Goal: Contribute content: Add original content to the website for others to see

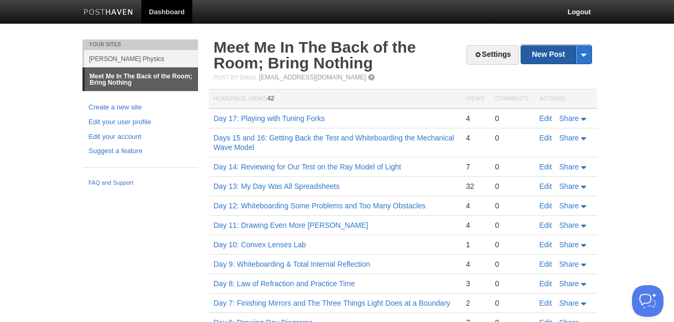
click at [540, 59] on link "New Post" at bounding box center [556, 54] width 70 height 18
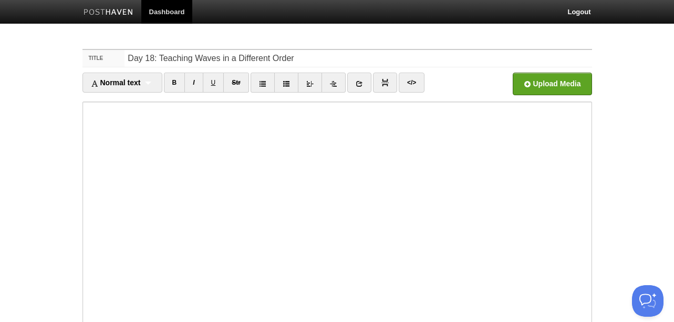
type input "Day 18: Teaching Waves in a Different Order"
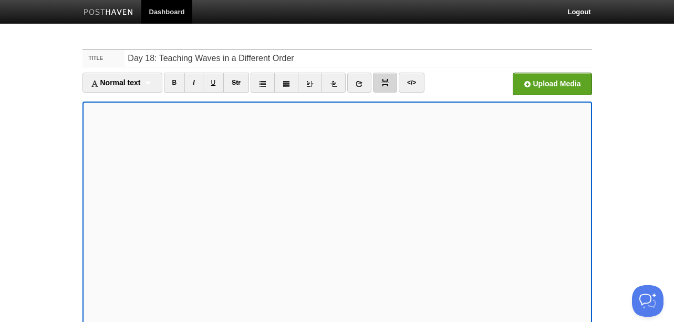
scroll to position [122, 0]
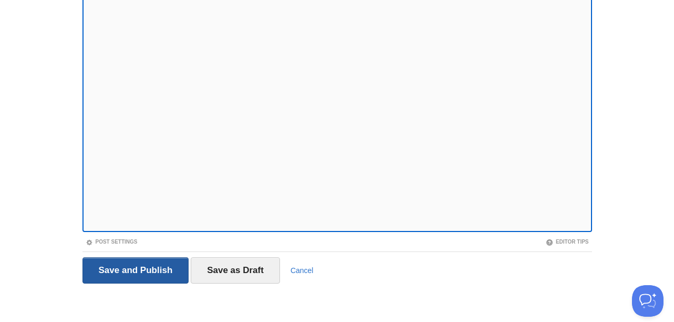
click at [136, 263] on input "Save and Publish" at bounding box center [136, 270] width 107 height 26
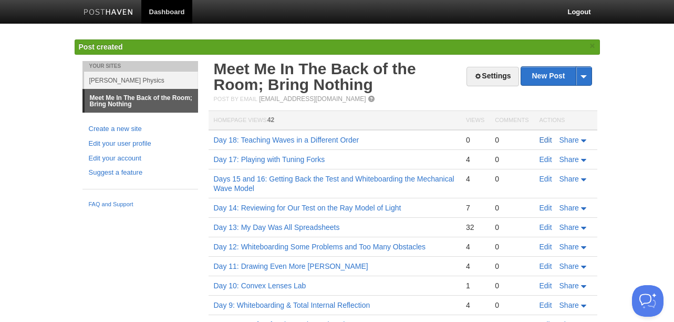
click at [549, 142] on link "Edit" at bounding box center [546, 140] width 13 height 8
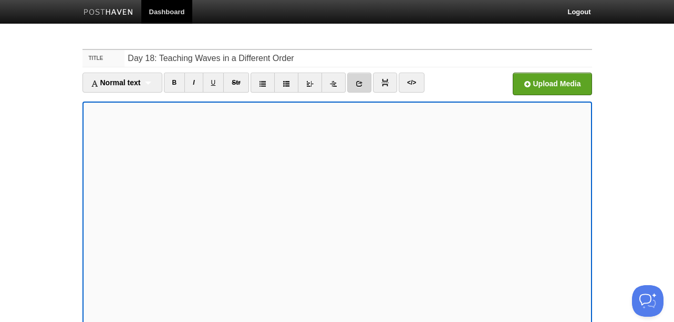
click at [363, 76] on link at bounding box center [359, 83] width 24 height 20
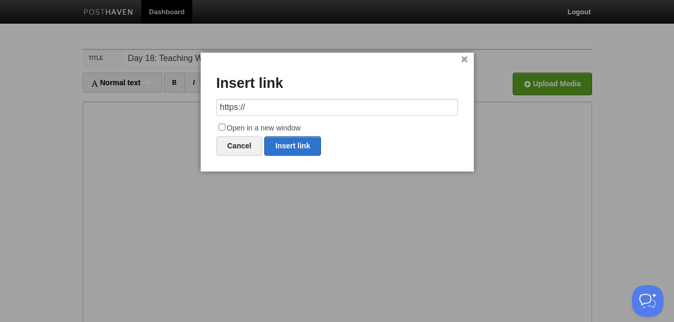
click at [286, 109] on input "https://" at bounding box center [338, 107] width 242 height 17
type input "[URL][DOMAIN_NAME]"
click at [220, 126] on input "Open in a new window" at bounding box center [222, 127] width 7 height 7
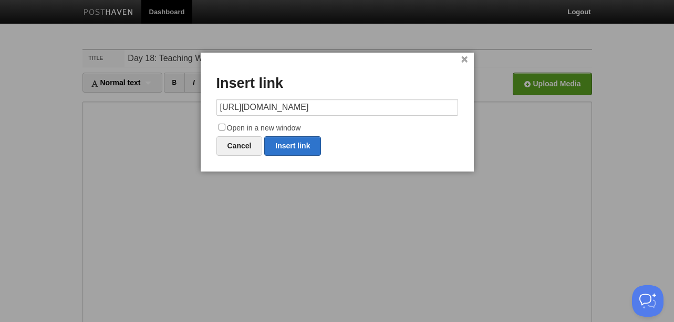
checkbox input "true"
click at [304, 148] on link "Insert link" at bounding box center [292, 145] width 57 height 19
type input "https://"
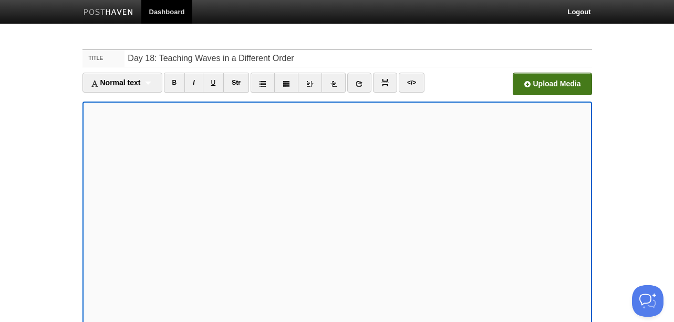
click at [552, 93] on input "file" at bounding box center [235, 87] width 796 height 54
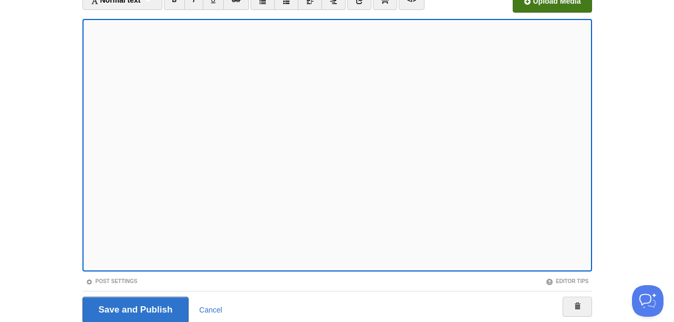
scroll to position [122, 0]
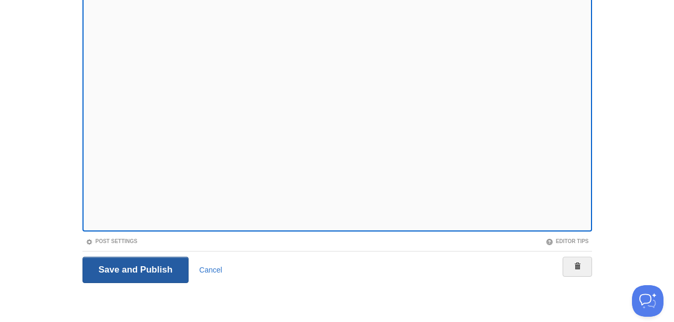
click at [138, 271] on input "Save and Publish" at bounding box center [136, 270] width 107 height 26
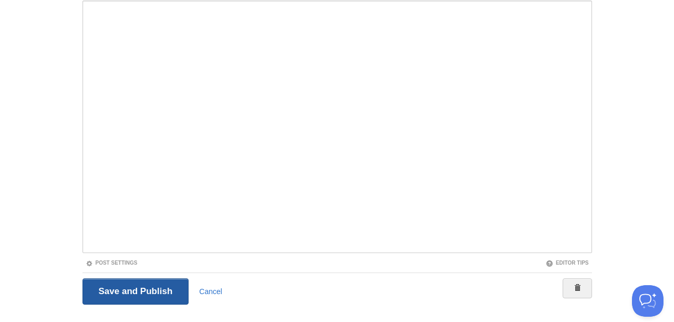
scroll to position [39, 0]
